Goal: Task Accomplishment & Management: Manage account settings

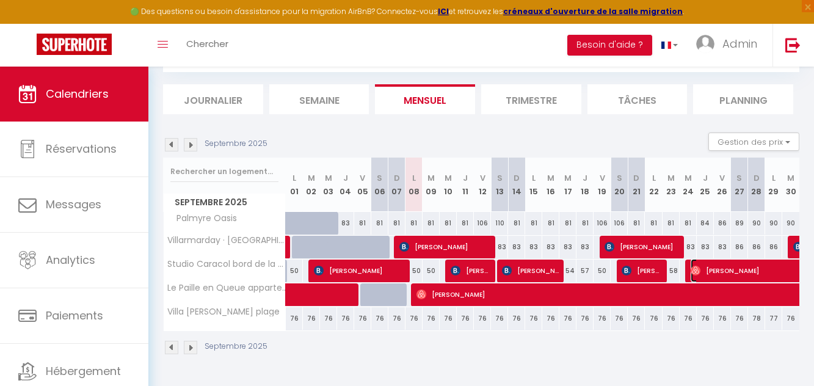
select select "OK"
select select "0"
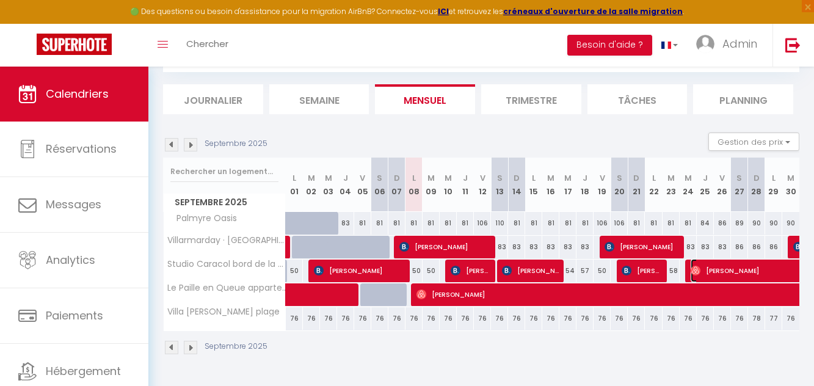
select select "1"
select select
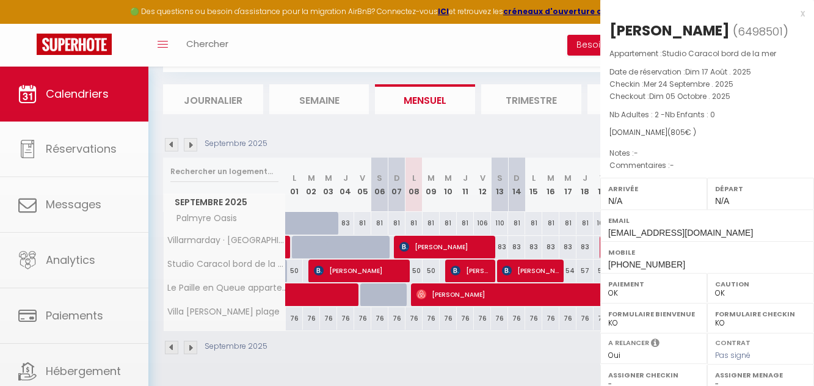
select select "49916"
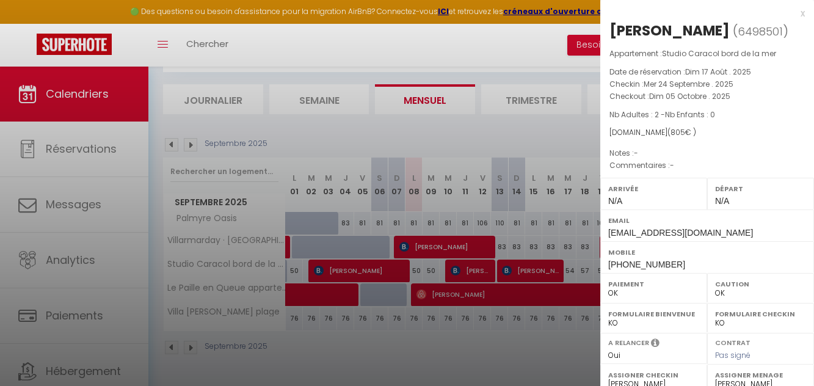
click at [512, 150] on div at bounding box center [407, 193] width 814 height 386
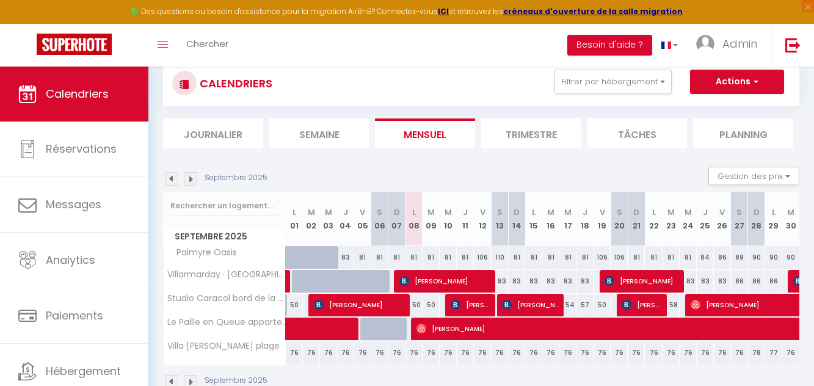
scroll to position [32, 0]
click at [191, 177] on img at bounding box center [190, 178] width 13 height 13
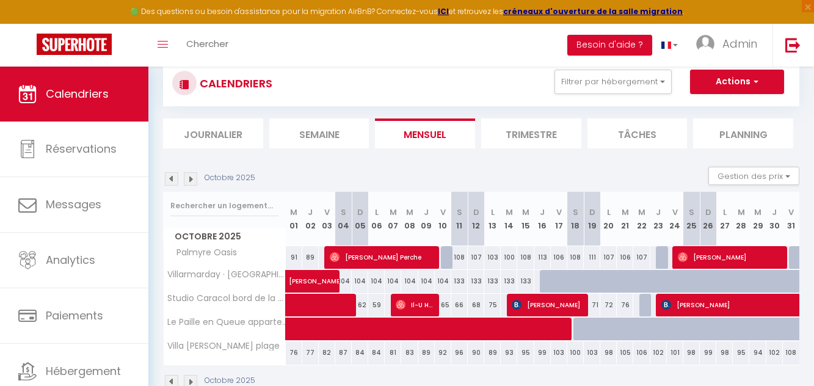
click at [644, 311] on div at bounding box center [647, 305] width 16 height 23
type input "77"
type input "Mer 22 Octobre 2025"
type input "[DATE]"
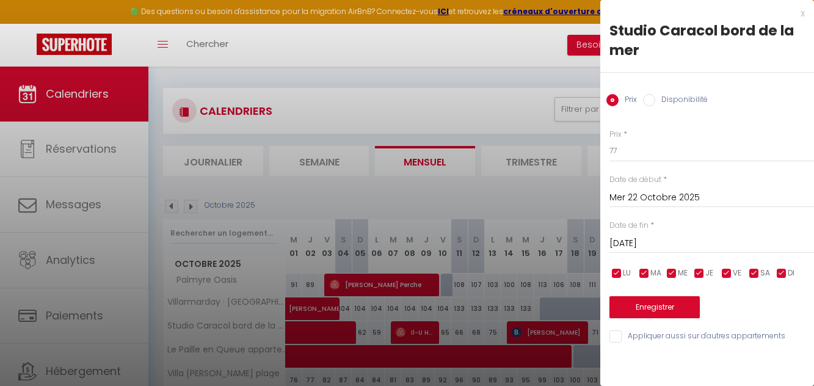
scroll to position [4, 0]
click at [650, 107] on div "Disponibilité" at bounding box center [675, 100] width 65 height 13
click at [650, 105] on input "Disponibilité" at bounding box center [649, 100] width 12 height 12
radio input "true"
radio input "false"
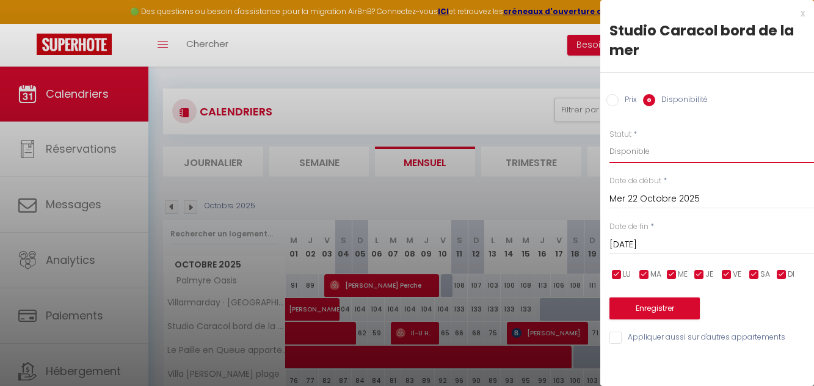
drag, startPoint x: 645, startPoint y: 156, endPoint x: 638, endPoint y: 151, distance: 8.5
click at [638, 151] on select "Disponible Indisponible" at bounding box center [712, 151] width 205 height 23
click at [610, 140] on select "Disponible Indisponible" at bounding box center [712, 151] width 205 height 23
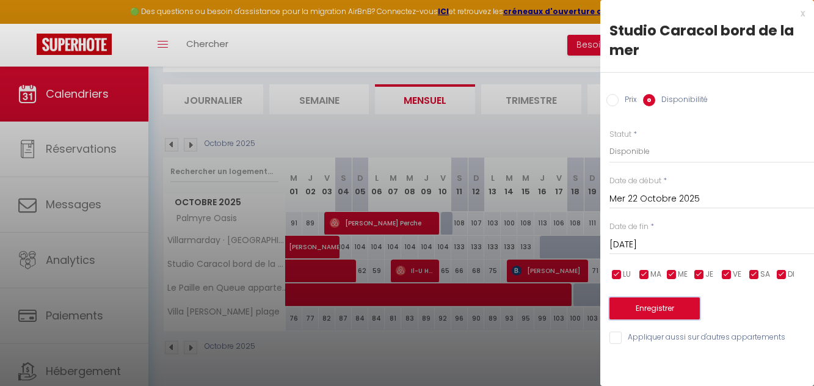
click at [661, 309] on button "Enregistrer" at bounding box center [655, 308] width 90 height 22
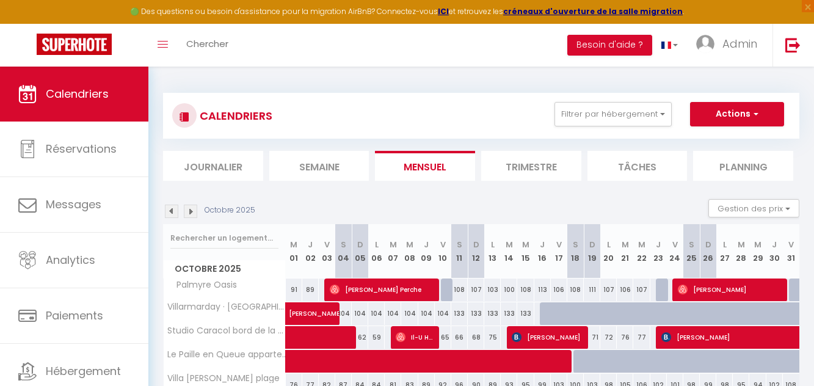
scroll to position [67, 0]
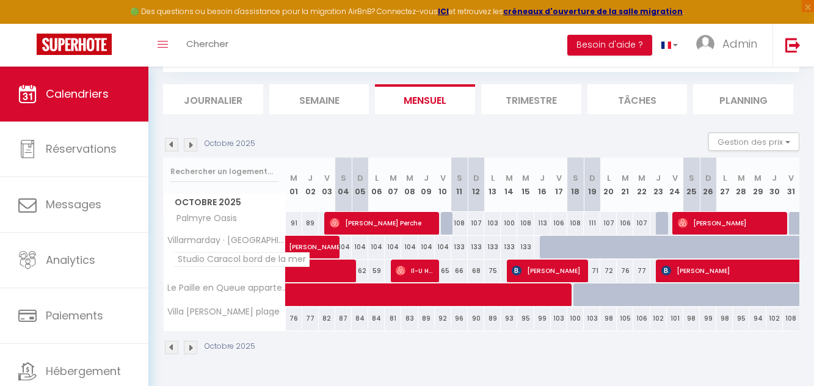
click at [261, 261] on span "Studio Caracol bord de la mer" at bounding box center [241, 259] width 137 height 15
click at [189, 141] on img at bounding box center [190, 144] width 13 height 13
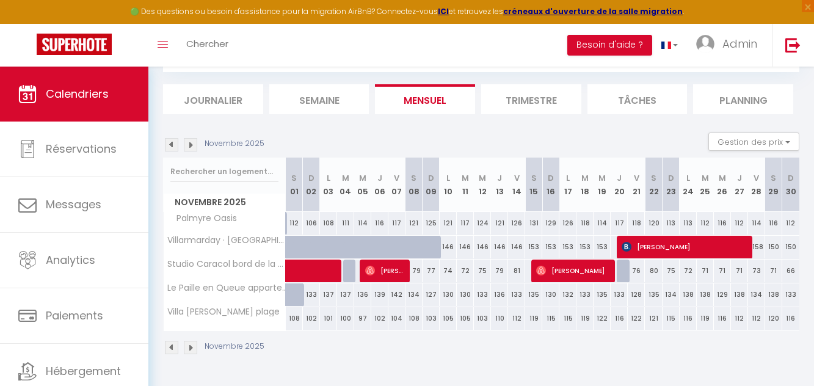
click at [623, 273] on div at bounding box center [625, 271] width 17 height 23
select select "1"
type input "[DATE]"
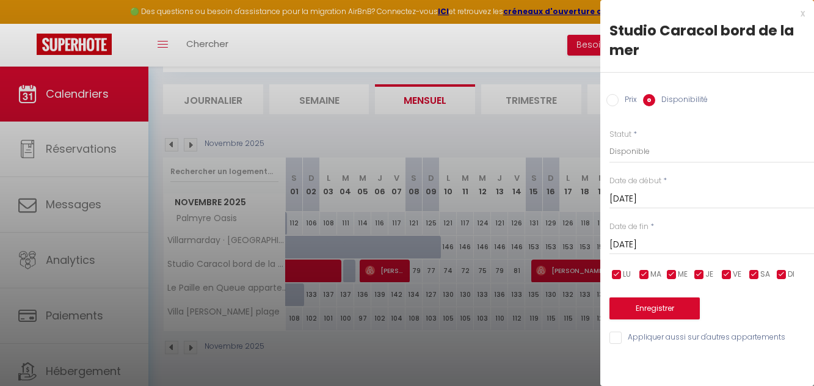
click at [672, 101] on label "Disponibilité" at bounding box center [681, 100] width 53 height 13
click at [655, 101] on input "Disponibilité" at bounding box center [649, 100] width 12 height 12
click at [627, 151] on select "Disponible Indisponible" at bounding box center [712, 151] width 205 height 23
click at [610, 140] on select "Disponible Indisponible" at bounding box center [712, 151] width 205 height 23
click at [631, 153] on select "Disponible Indisponible" at bounding box center [712, 151] width 205 height 23
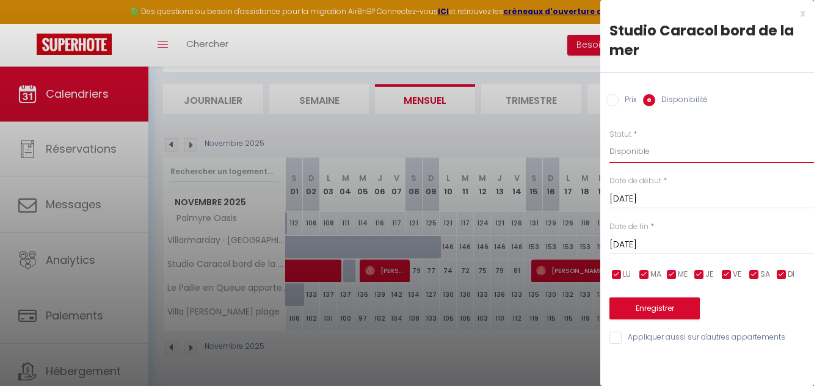
click at [610, 140] on select "Disponible Indisponible" at bounding box center [712, 151] width 205 height 23
click at [654, 299] on button "Enregistrer" at bounding box center [655, 308] width 90 height 22
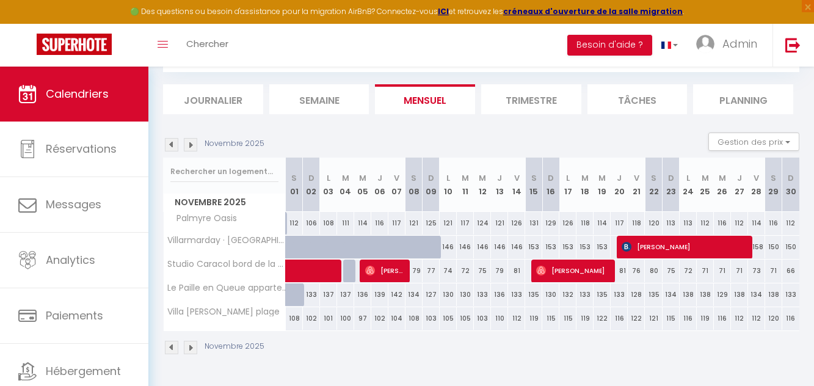
click at [175, 144] on img at bounding box center [171, 144] width 13 height 13
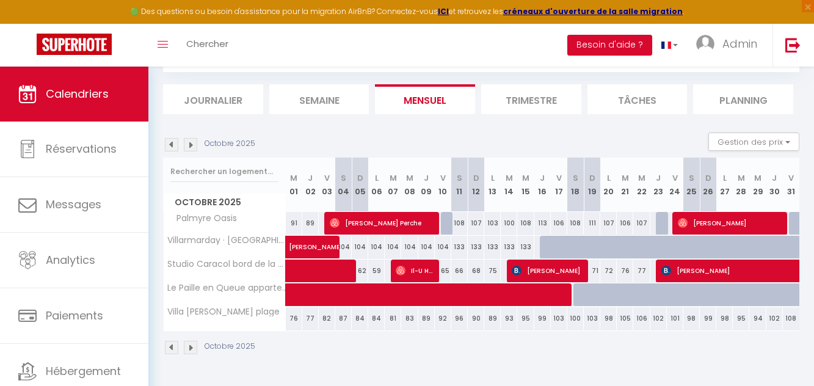
click at [175, 144] on img at bounding box center [171, 144] width 13 height 13
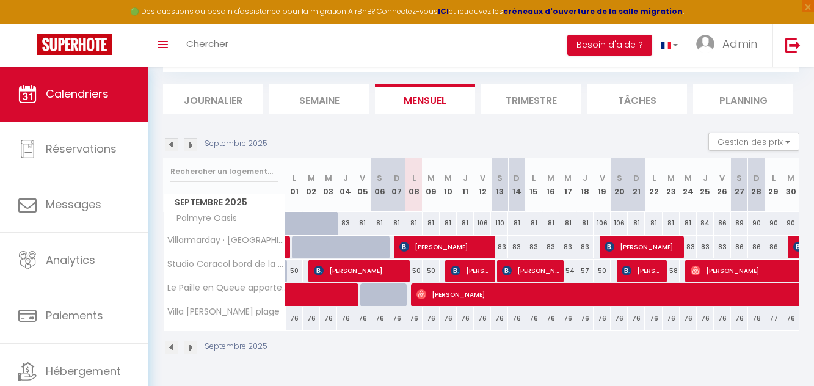
click at [195, 144] on img at bounding box center [190, 144] width 13 height 13
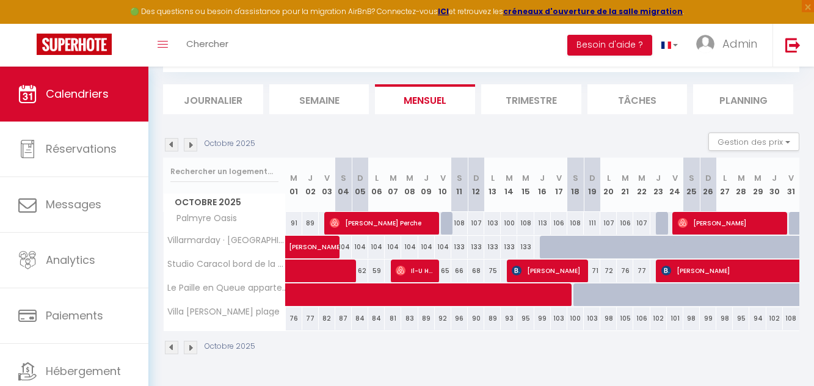
click at [195, 144] on img at bounding box center [190, 144] width 13 height 13
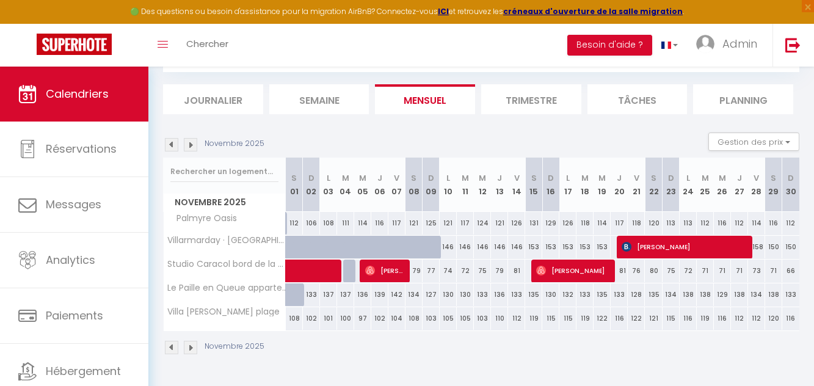
click at [195, 144] on img at bounding box center [190, 144] width 13 height 13
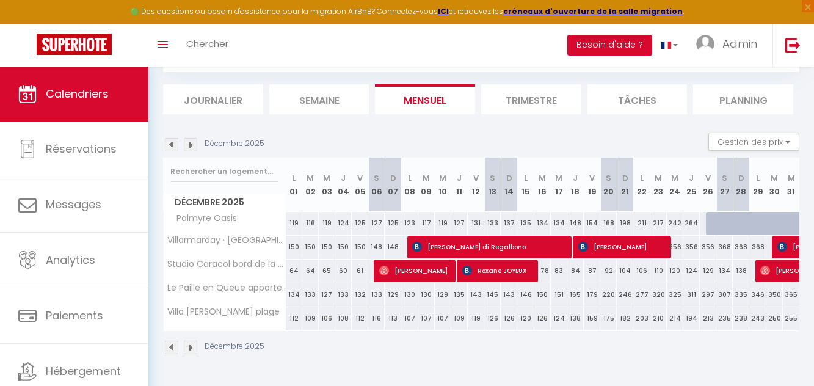
click at [506, 40] on div "Toggle menubar Chercher BUTTON Besoin d'aide ? Admin Paramètres Équipe" at bounding box center [447, 45] width 716 height 43
